Goal: Check status: Check status

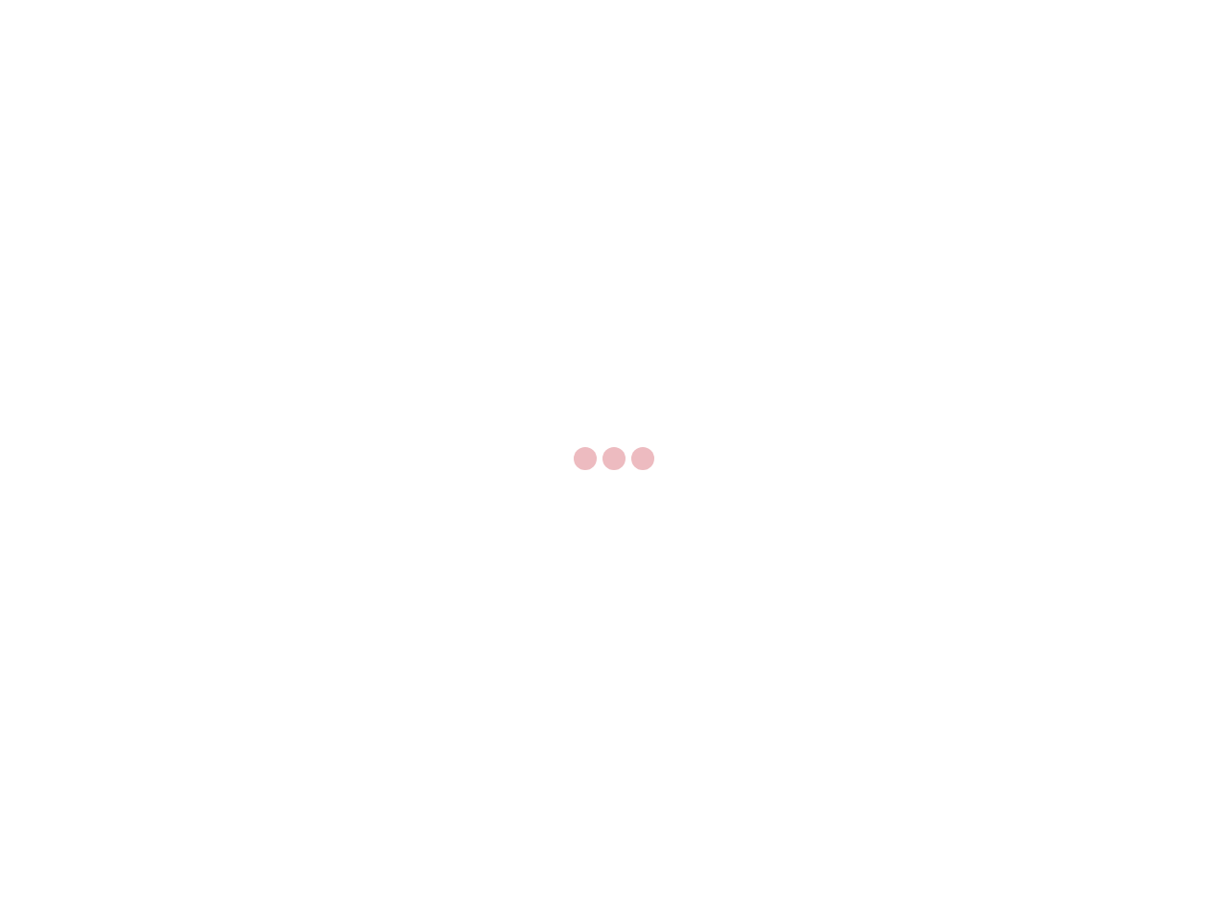
select select "US"
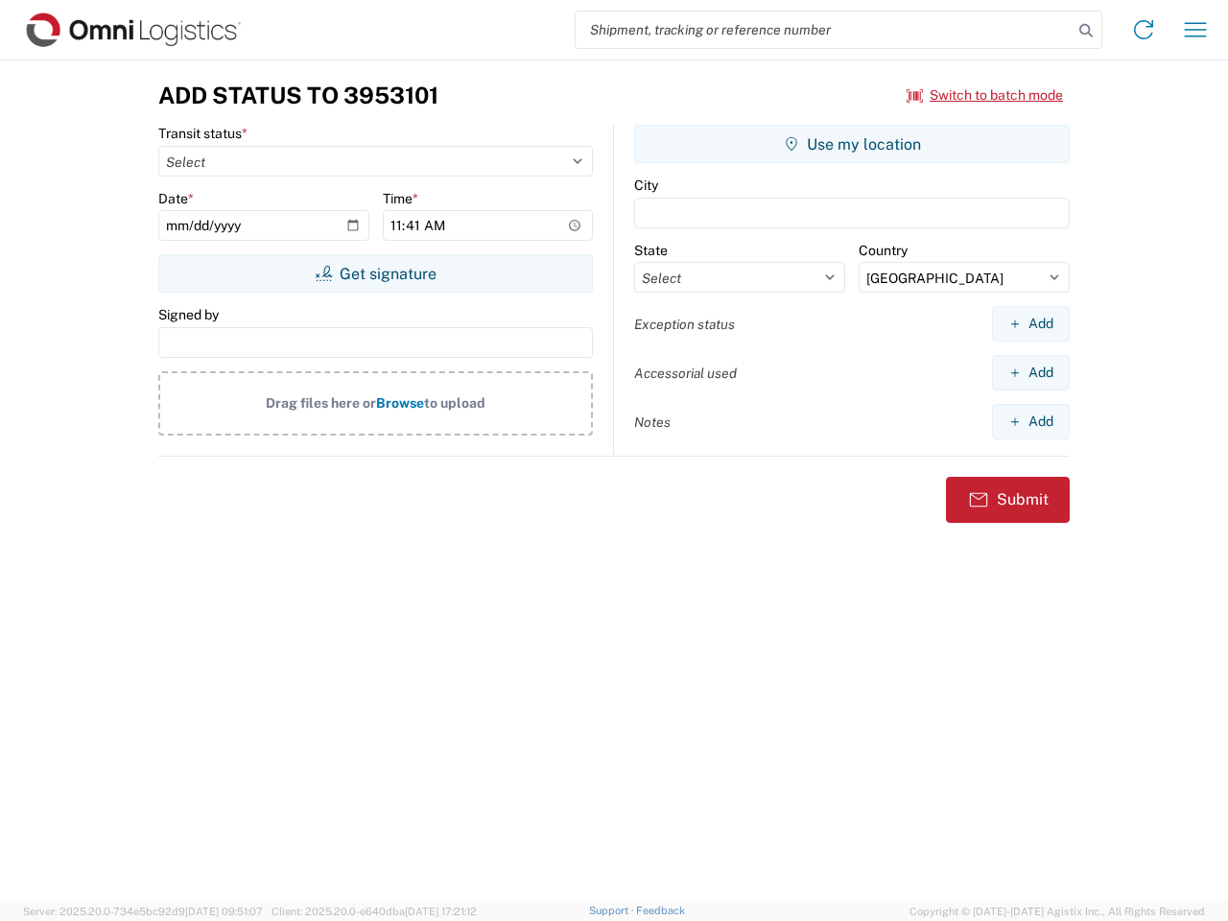
click at [824, 30] on input "search" at bounding box center [824, 30] width 497 height 36
click at [1086, 31] on icon at bounding box center [1086, 30] width 27 height 27
click at [1144, 30] on icon at bounding box center [1143, 29] width 31 height 31
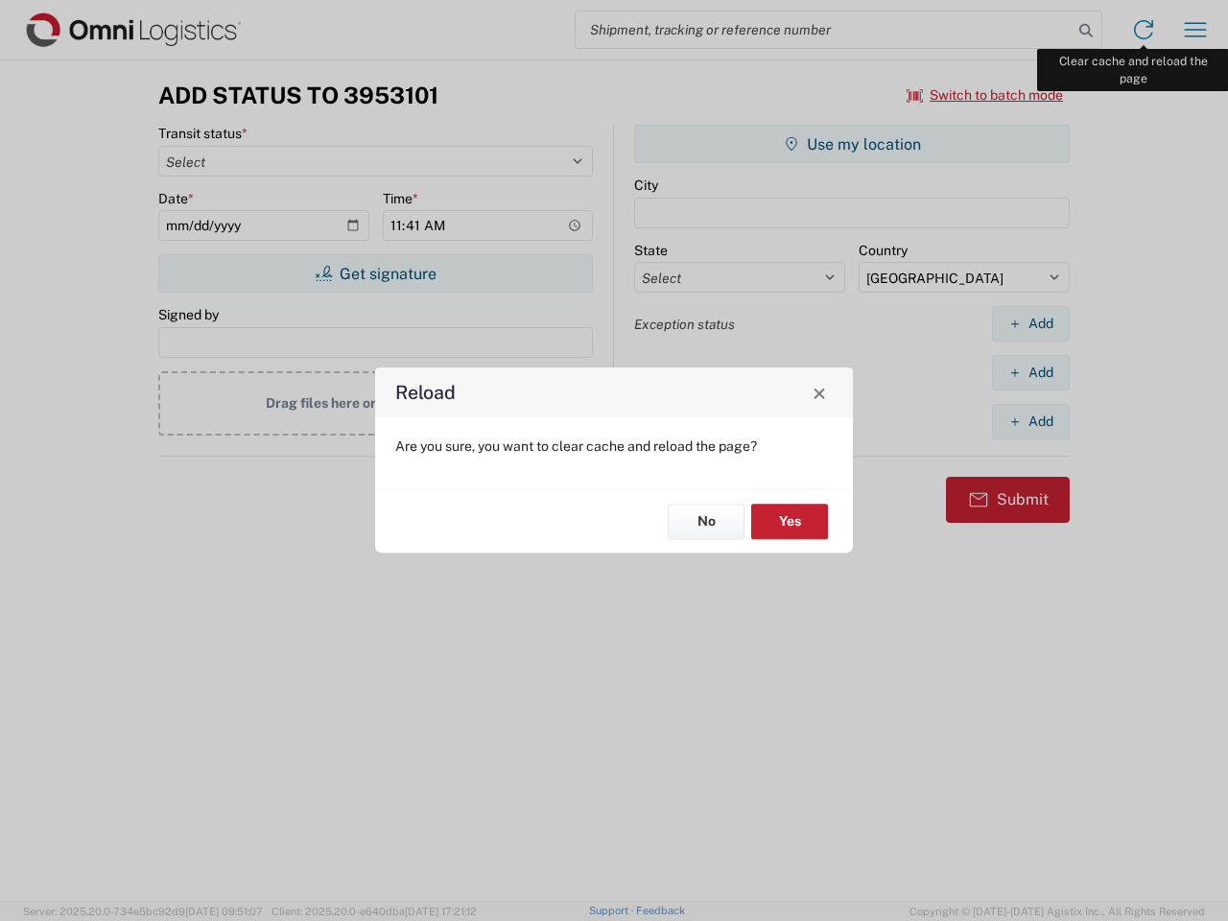
click at [1196, 30] on div "Reload Are you sure, you want to clear cache and reload the page? No Yes" at bounding box center [614, 460] width 1228 height 921
click at [985, 95] on div "Reload Are you sure, you want to clear cache and reload the page? No Yes" at bounding box center [614, 460] width 1228 height 921
click at [375, 273] on div "Reload Are you sure, you want to clear cache and reload the page? No Yes" at bounding box center [614, 460] width 1228 height 921
click at [852, 144] on div "Reload Are you sure, you want to clear cache and reload the page? No Yes" at bounding box center [614, 460] width 1228 height 921
click at [1031, 323] on div "Reload Are you sure, you want to clear cache and reload the page? No Yes" at bounding box center [614, 460] width 1228 height 921
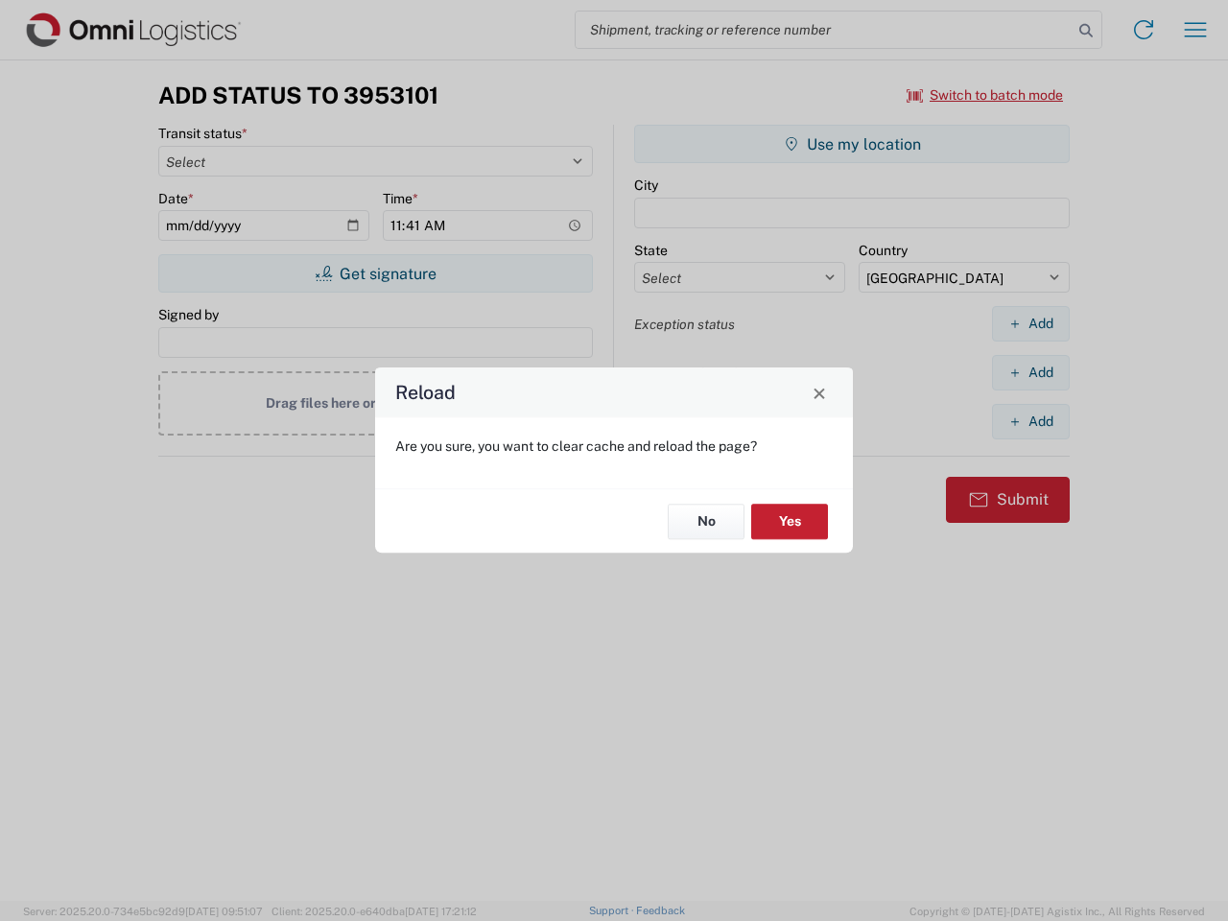
click at [1031, 372] on div "Reload Are you sure, you want to clear cache and reload the page? No Yes" at bounding box center [614, 460] width 1228 height 921
click at [1031, 421] on div "Reload Are you sure, you want to clear cache and reload the page? No Yes" at bounding box center [614, 460] width 1228 height 921
